Goal: Check status: Check status

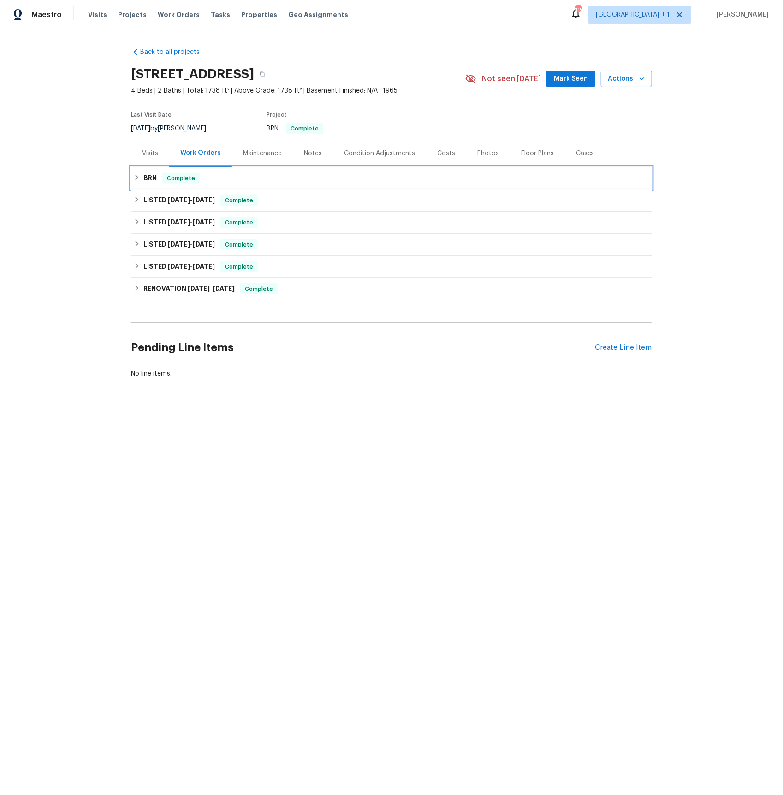
drag, startPoint x: 151, startPoint y: 177, endPoint x: 198, endPoint y: 195, distance: 50.8
click at [151, 177] on h6 "BRN" at bounding box center [149, 178] width 13 height 11
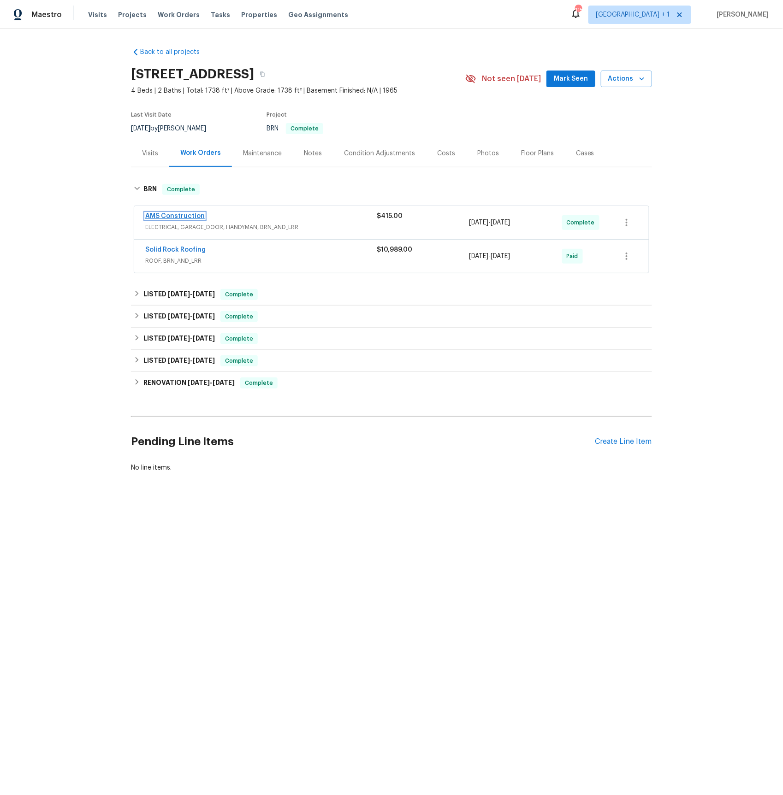
click at [192, 218] on link "AMS Construction" at bounding box center [174, 216] width 59 height 6
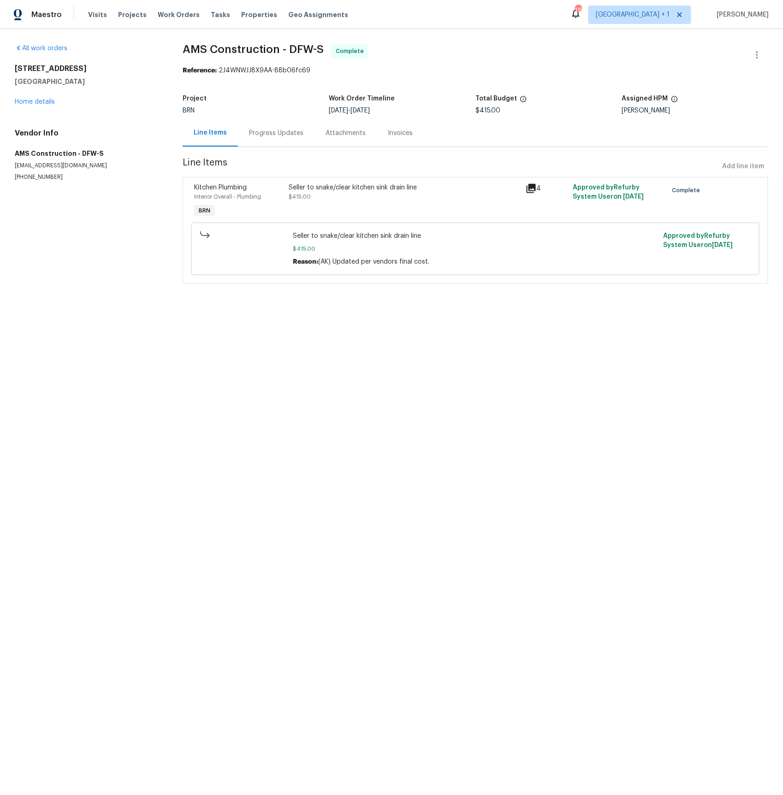
click at [284, 133] on div "Progress Updates" at bounding box center [276, 133] width 54 height 9
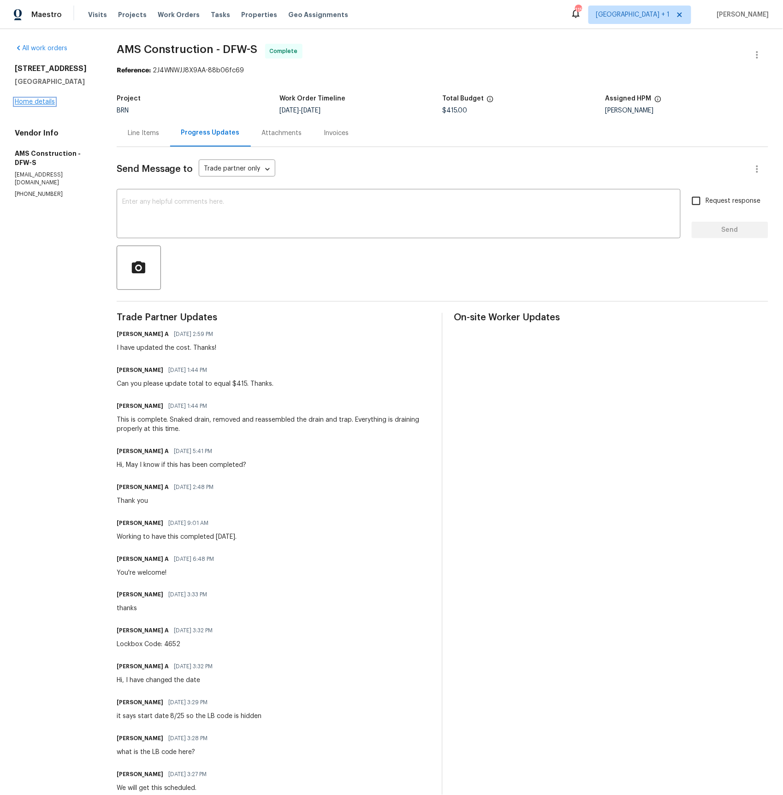
click at [36, 101] on link "Home details" at bounding box center [35, 102] width 40 height 6
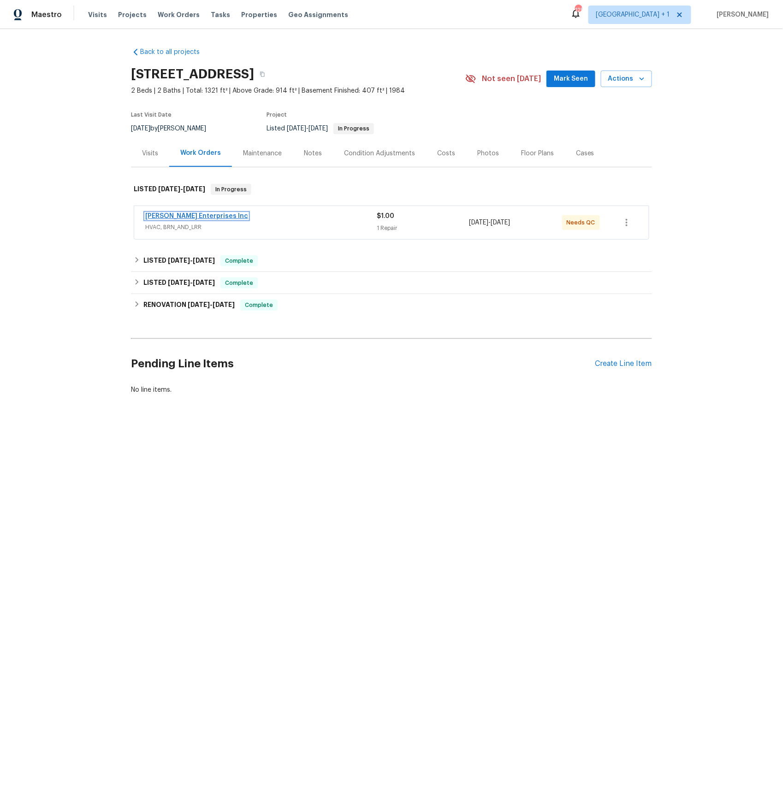
click at [201, 217] on link "[PERSON_NAME] Enterprises Inc" at bounding box center [196, 216] width 103 height 6
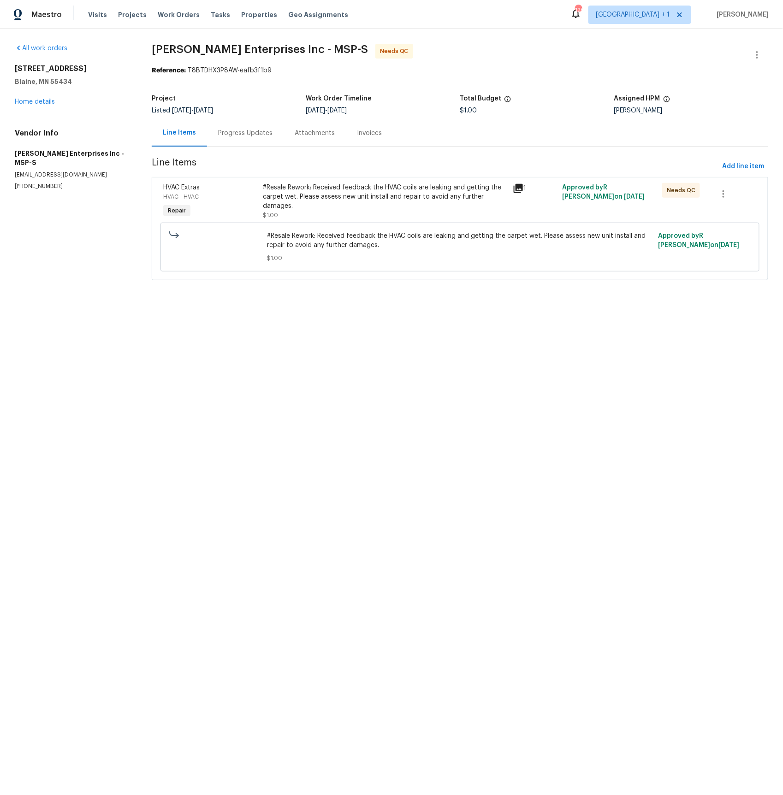
drag, startPoint x: 241, startPoint y: 135, endPoint x: 248, endPoint y: 143, distance: 11.1
click at [240, 135] on div "Progress Updates" at bounding box center [245, 133] width 54 height 9
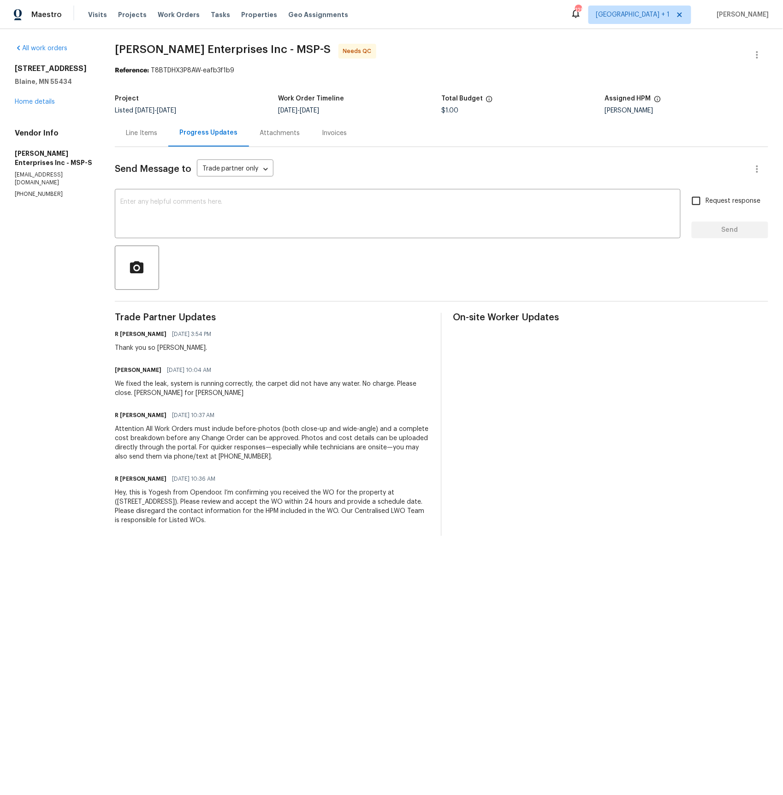
drag, startPoint x: 150, startPoint y: 135, endPoint x: 155, endPoint y: 141, distance: 7.6
click at [150, 135] on div "Line Items" at bounding box center [141, 133] width 31 height 9
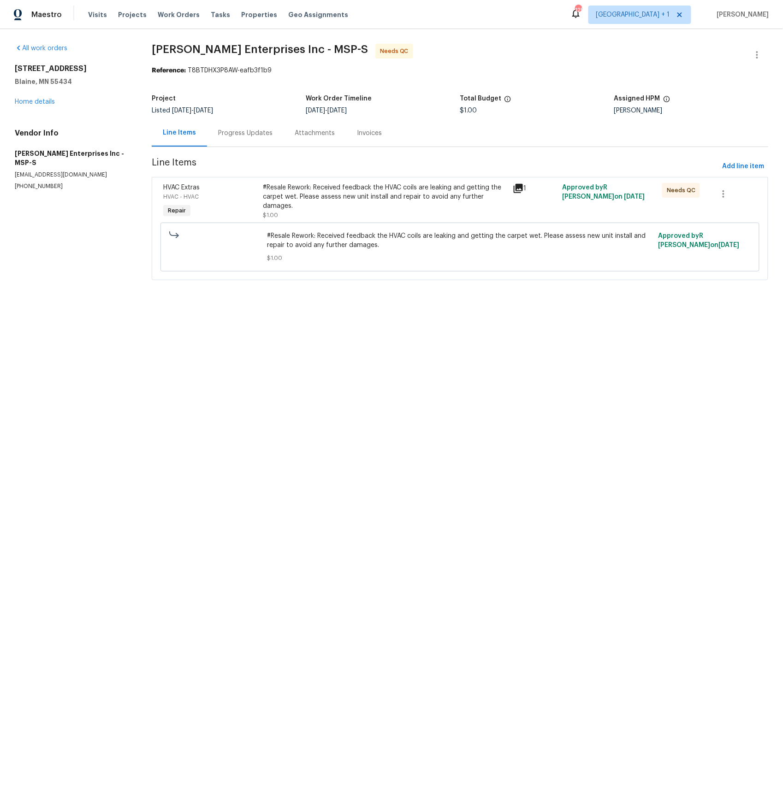
click at [518, 187] on icon at bounding box center [518, 188] width 9 height 9
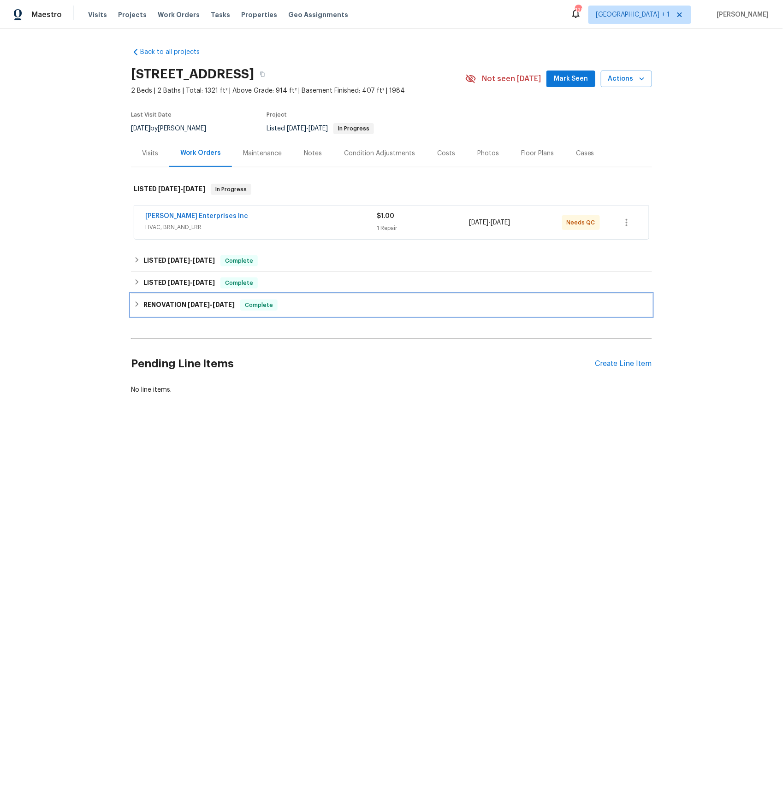
click at [165, 300] on h6 "RENOVATION [DATE] - [DATE]" at bounding box center [188, 305] width 91 height 11
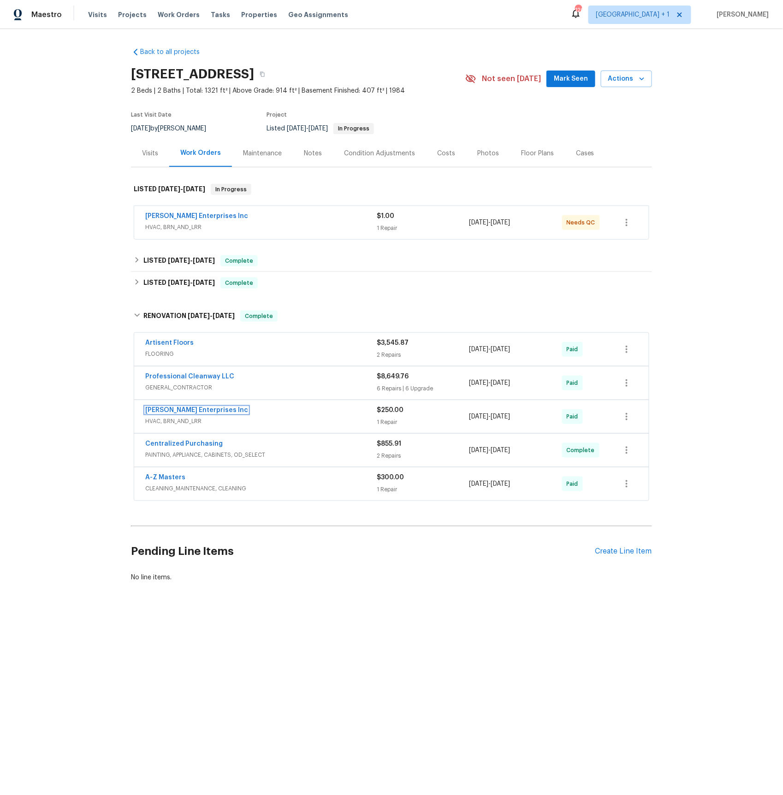
drag, startPoint x: 199, startPoint y: 412, endPoint x: 177, endPoint y: 402, distance: 24.2
click at [199, 412] on link "[PERSON_NAME] Enterprises Inc" at bounding box center [196, 410] width 103 height 6
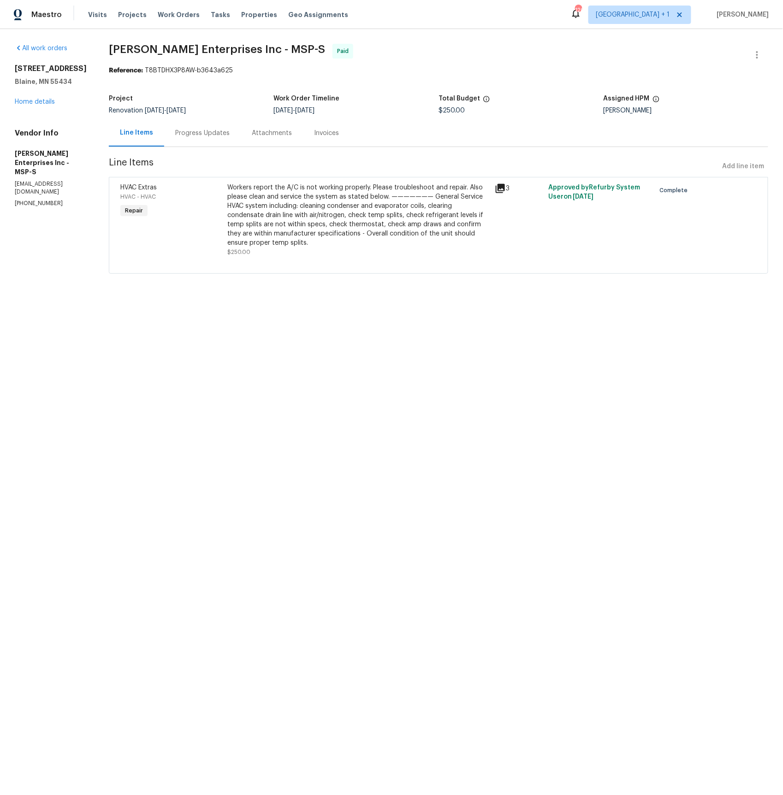
drag, startPoint x: 197, startPoint y: 131, endPoint x: 204, endPoint y: 137, distance: 9.5
click at [197, 131] on div "Progress Updates" at bounding box center [202, 133] width 54 height 9
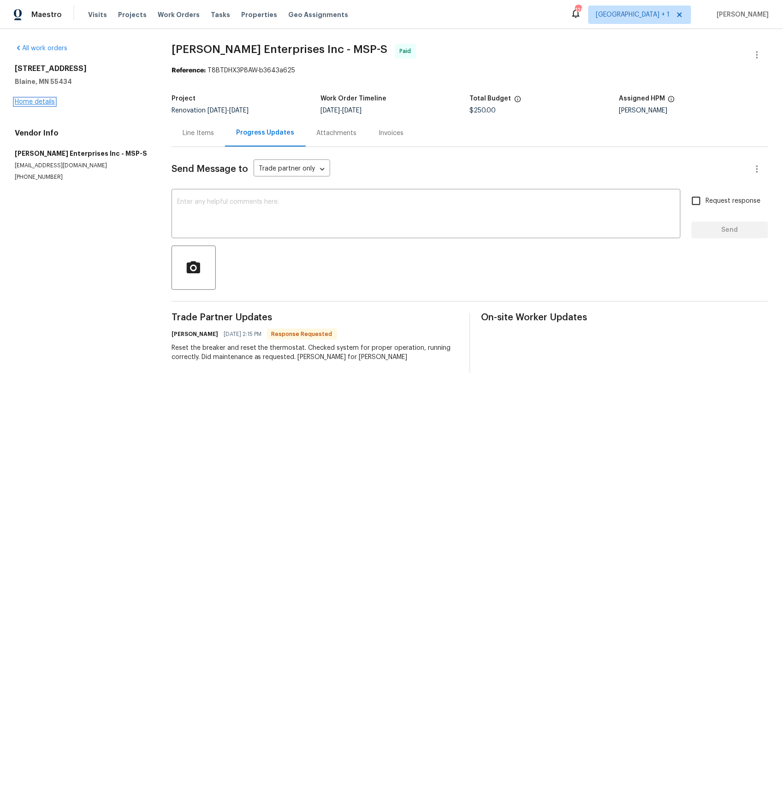
click at [28, 102] on link "Home details" at bounding box center [35, 102] width 40 height 6
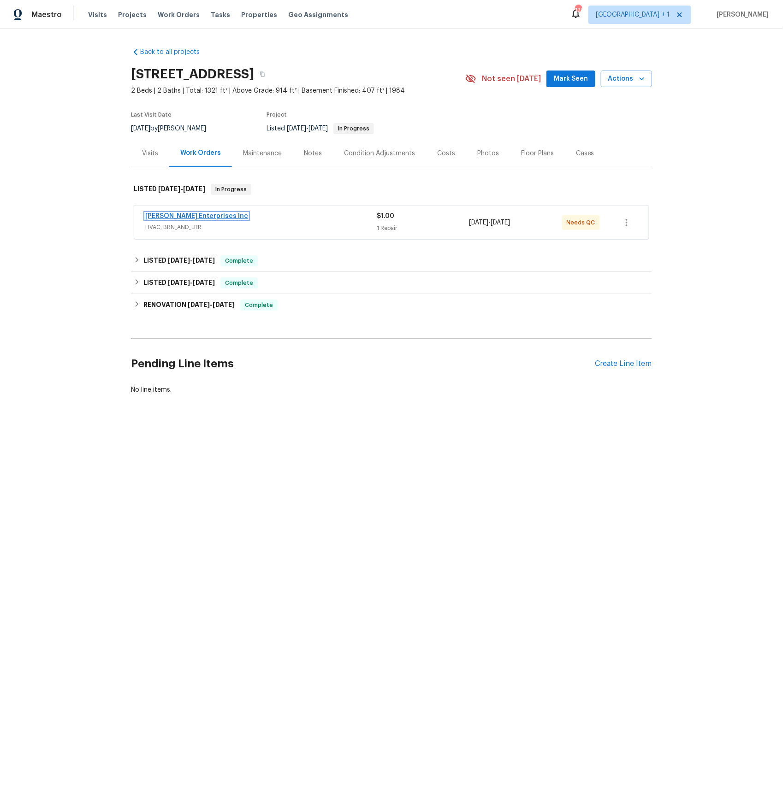
click at [197, 218] on link "[PERSON_NAME] Enterprises Inc" at bounding box center [196, 216] width 103 height 6
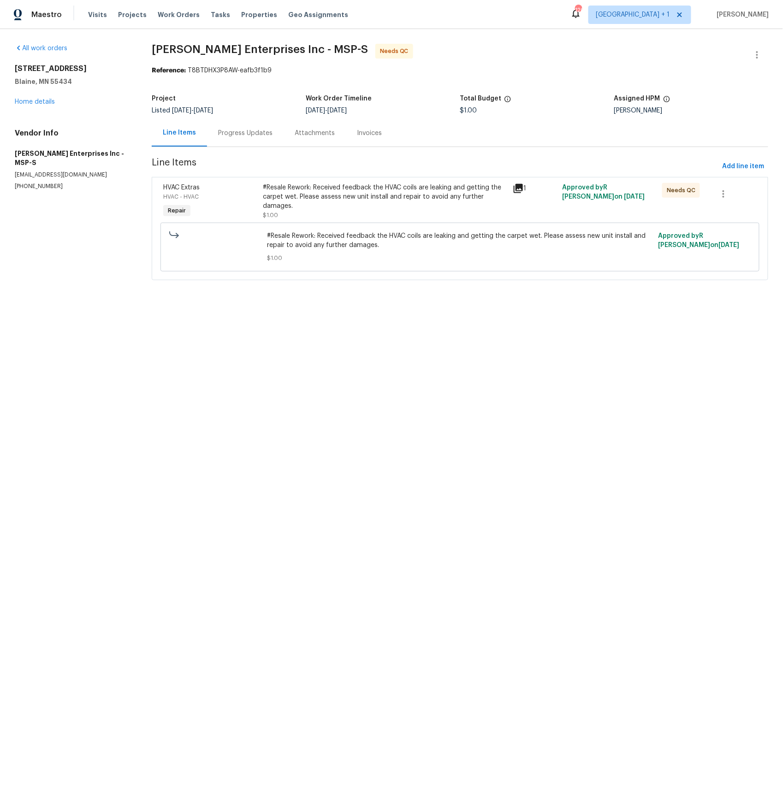
drag, startPoint x: 243, startPoint y: 133, endPoint x: 243, endPoint y: 142, distance: 9.7
click at [243, 133] on div "Progress Updates" at bounding box center [245, 133] width 54 height 9
